Goal: Information Seeking & Learning: Learn about a topic

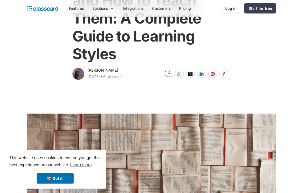
scroll to position [75, 0]
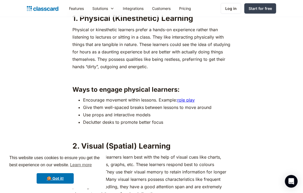
scroll to position [511, 0]
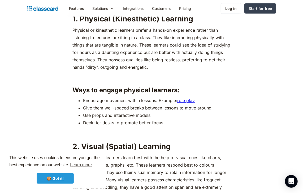
click at [55, 178] on link "🍪 Got it!" at bounding box center [55, 179] width 37 height 11
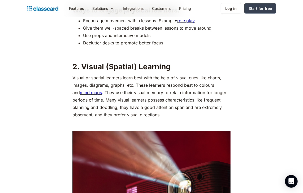
scroll to position [590, 0]
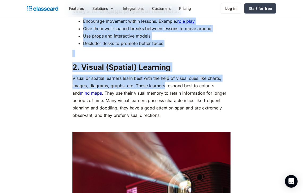
drag, startPoint x: 73, startPoint y: 34, endPoint x: 165, endPoint y: 182, distance: 174.3
click at [151, 57] on p at bounding box center [151, 53] width 158 height 7
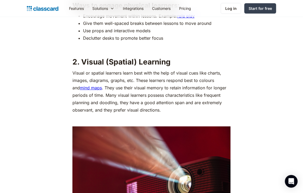
scroll to position [595, 0]
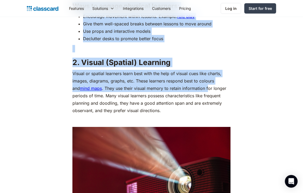
drag, startPoint x: 73, startPoint y: 32, endPoint x: 202, endPoint y: 184, distance: 199.6
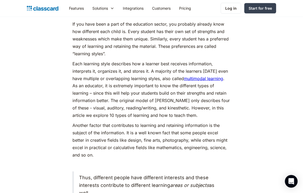
scroll to position [298, 0]
drag, startPoint x: 128, startPoint y: 32, endPoint x: 146, endPoint y: 52, distance: 26.8
click at [146, 52] on p "If you have been a part of the education sector, you probably already know how …" at bounding box center [151, 38] width 158 height 37
copy p "Every student has their own set of strengths and weaknesses which make them uni…"
click at [166, 101] on p "Each learning style describes how a learner best receives information, interpre…" at bounding box center [151, 89] width 158 height 59
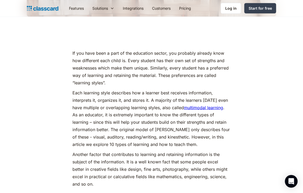
scroll to position [268, 0]
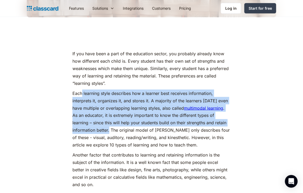
drag, startPoint x: 82, startPoint y: 94, endPoint x: 109, endPoint y: 130, distance: 45.5
click at [109, 130] on p "Each learning style describes how a learner best receives information, interpre…" at bounding box center [151, 119] width 158 height 59
copy p "learning style describes how a learner best receives information, interprets it…"
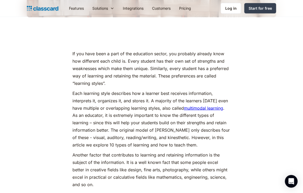
click at [195, 152] on p "Another factor that contributes to learning and retaining information is the su…" at bounding box center [151, 170] width 158 height 37
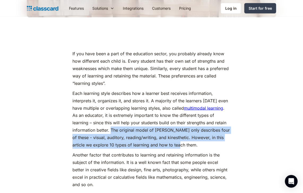
drag, startPoint x: 111, startPoint y: 131, endPoint x: 177, endPoint y: 145, distance: 67.3
click at [177, 145] on p "Each learning style describes how a learner best receives information, interpre…" at bounding box center [151, 119] width 158 height 59
copy p "The original model of [PERSON_NAME] only describes four of these - visual, audi…"
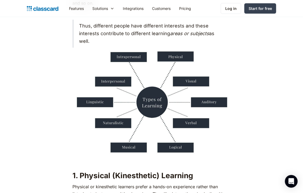
scroll to position [443, 0]
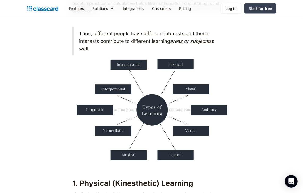
click at [81, 116] on img at bounding box center [151, 110] width 158 height 105
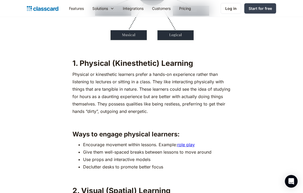
scroll to position [563, 0]
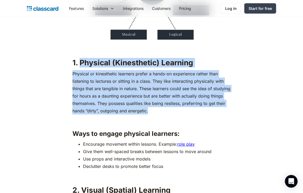
drag, startPoint x: 79, startPoint y: 59, endPoint x: 160, endPoint y: 113, distance: 96.4
copy div "Physical (Kinesthetic) Learning Physical or kinesthetic learners prefer a hands…"
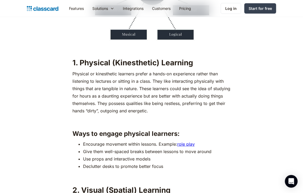
click at [135, 123] on p "‍" at bounding box center [151, 120] width 158 height 7
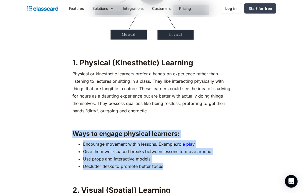
drag, startPoint x: 74, startPoint y: 132, endPoint x: 164, endPoint y: 166, distance: 96.4
copy div "Ways to engage physical learners: Encourage movement within lessons. Example: r…"
click at [176, 148] on li "Give them well-spaced breaks between lessons to move around" at bounding box center [156, 151] width 147 height 7
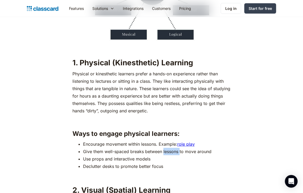
click at [176, 148] on li "Give them well-spaced breaks between lessons to move around" at bounding box center [156, 151] width 147 height 7
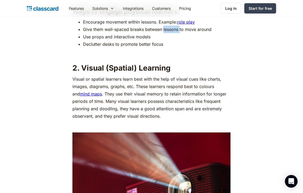
scroll to position [687, 0]
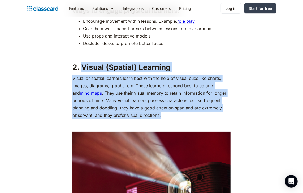
drag, startPoint x: 82, startPoint y: 67, endPoint x: 164, endPoint y: 113, distance: 93.7
copy div "Visual (Spatial) Learning Visual or spatial learners learn best with the help o…"
click at [182, 136] on img at bounding box center [151, 184] width 158 height 105
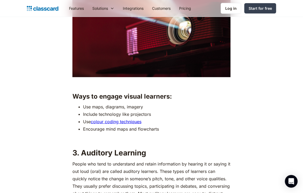
scroll to position [847, 0]
click at [202, 115] on li "Include technology like projectors" at bounding box center [156, 114] width 147 height 7
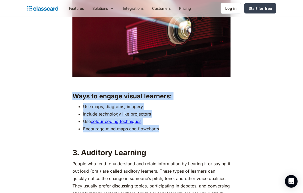
drag, startPoint x: 73, startPoint y: 96, endPoint x: 164, endPoint y: 127, distance: 95.9
copy div "Ways to engage visual learners: Use maps, diagrams, imagery Include technology …"
click at [206, 117] on li "Include technology like projectors" at bounding box center [156, 114] width 147 height 7
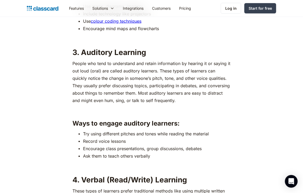
scroll to position [948, 0]
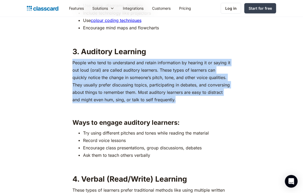
drag, startPoint x: 73, startPoint y: 63, endPoint x: 180, endPoint y: 97, distance: 112.9
click at [180, 97] on p "People who tend to understand and retain information by hearing it or saying it…" at bounding box center [151, 81] width 158 height 45
copy p "People who tend to understand and retain information by hearing it or saying it…"
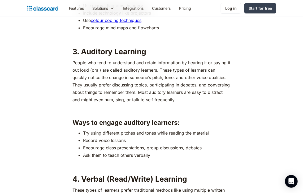
click at [138, 144] on li "Encourage class presentations, group discussions, debates" at bounding box center [156, 147] width 147 height 7
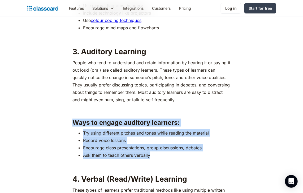
drag, startPoint x: 73, startPoint y: 122, endPoint x: 163, endPoint y: 157, distance: 96.7
copy div "Ways to engage auditory learners: Try using different pitches and tones while r…"
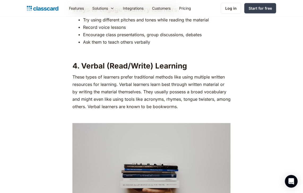
scroll to position [1072, 0]
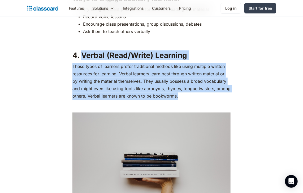
drag, startPoint x: 83, startPoint y: 54, endPoint x: 178, endPoint y: 96, distance: 103.6
click at [220, 97] on p "These types of learners prefer traditional methods like using multiple written …" at bounding box center [151, 81] width 158 height 37
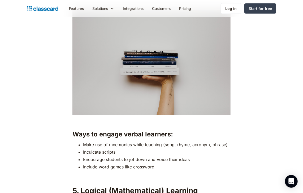
scroll to position [1204, 0]
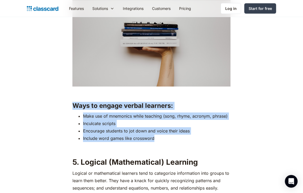
drag, startPoint x: 72, startPoint y: 104, endPoint x: 167, endPoint y: 136, distance: 99.8
click at [167, 136] on div "If you have been a part of the education sector, you probably already know how …" at bounding box center [151, 108] width 158 height 1987
click at [254, 142] on div "If you have been a part of the education sector, you probably already know how …" at bounding box center [151, 111] width 254 height 1993
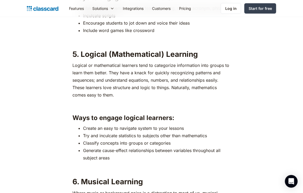
scroll to position [1313, 0]
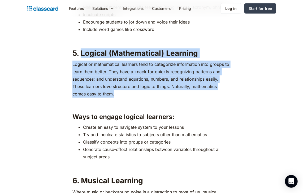
drag, startPoint x: 81, startPoint y: 52, endPoint x: 118, endPoint y: 98, distance: 58.2
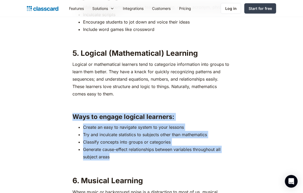
drag, startPoint x: 72, startPoint y: 115, endPoint x: 112, endPoint y: 155, distance: 56.6
click at [112, 155] on div "If you have been a part of the education sector, you probably already know how …" at bounding box center [151, 1] width 161 height 1993
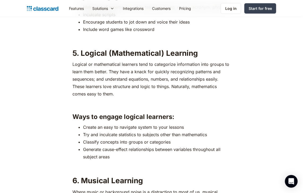
click at [248, 102] on div "If you have been a part of the education sector, you probably already know how …" at bounding box center [151, 1] width 254 height 1993
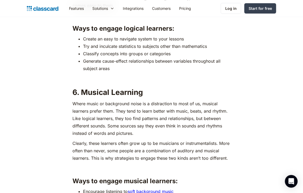
scroll to position [1402, 0]
